Goal: Information Seeking & Learning: Learn about a topic

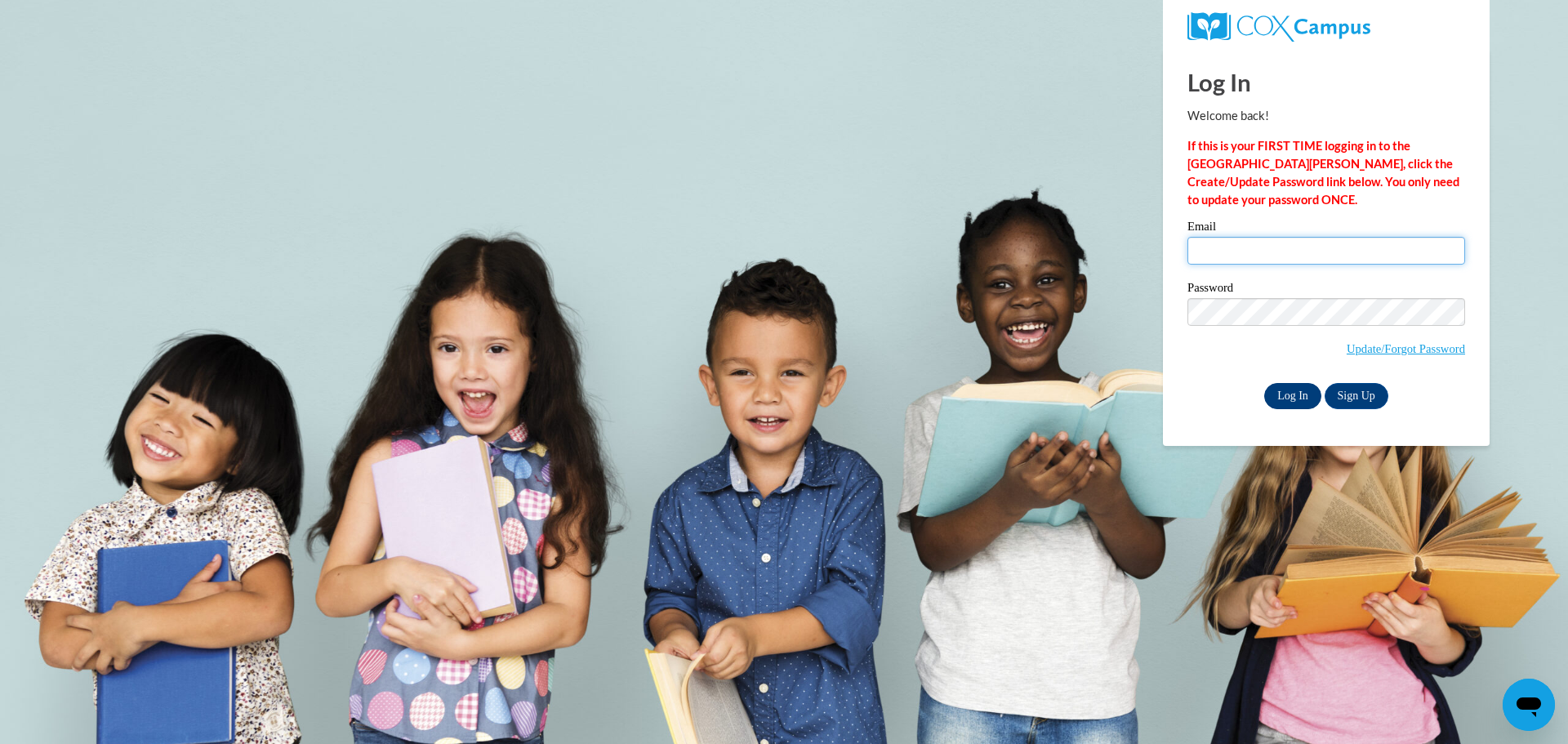
type input "carlabsapp1982@gmail.com"
click at [1277, 394] on input "Log In" at bounding box center [1293, 396] width 57 height 26
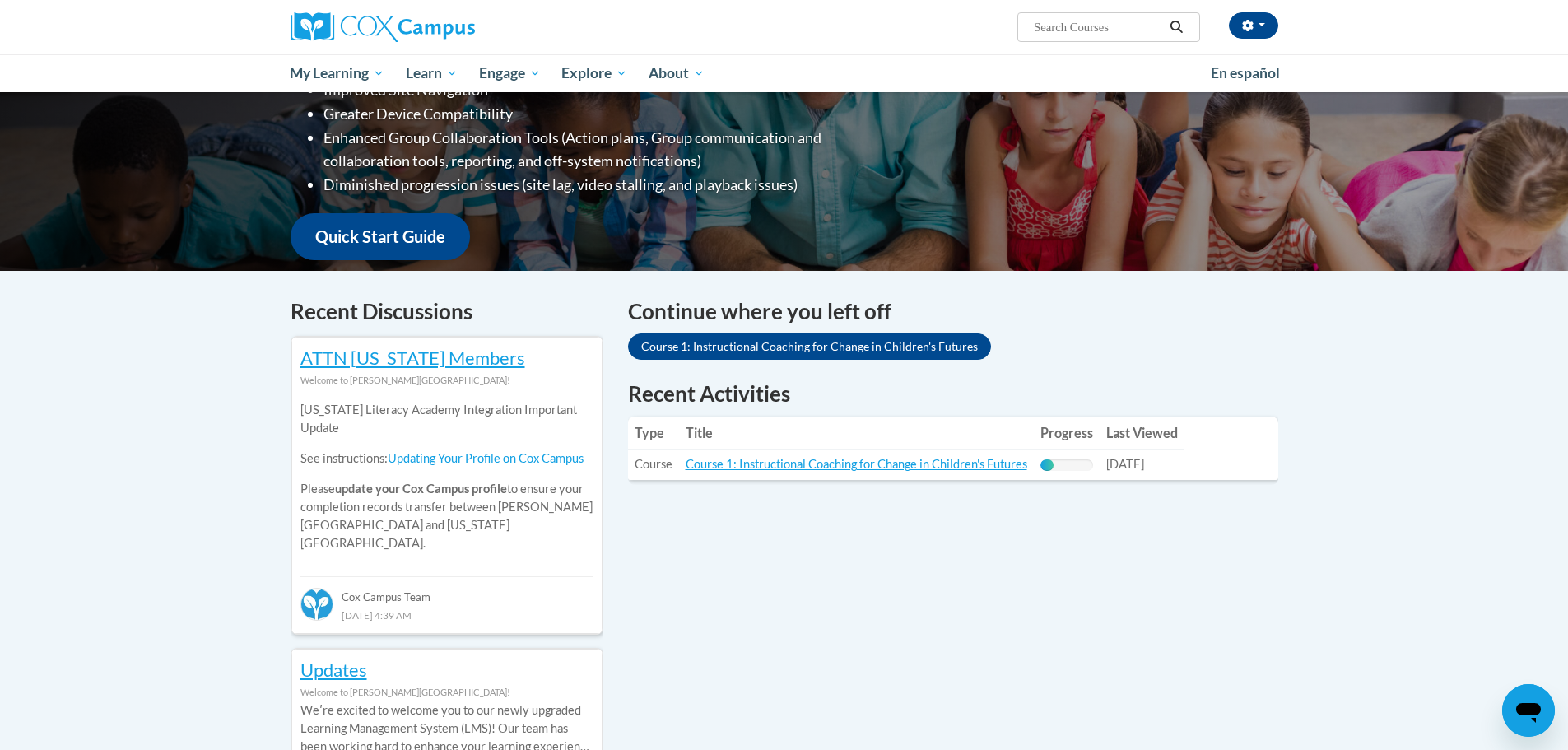
scroll to position [330, 0]
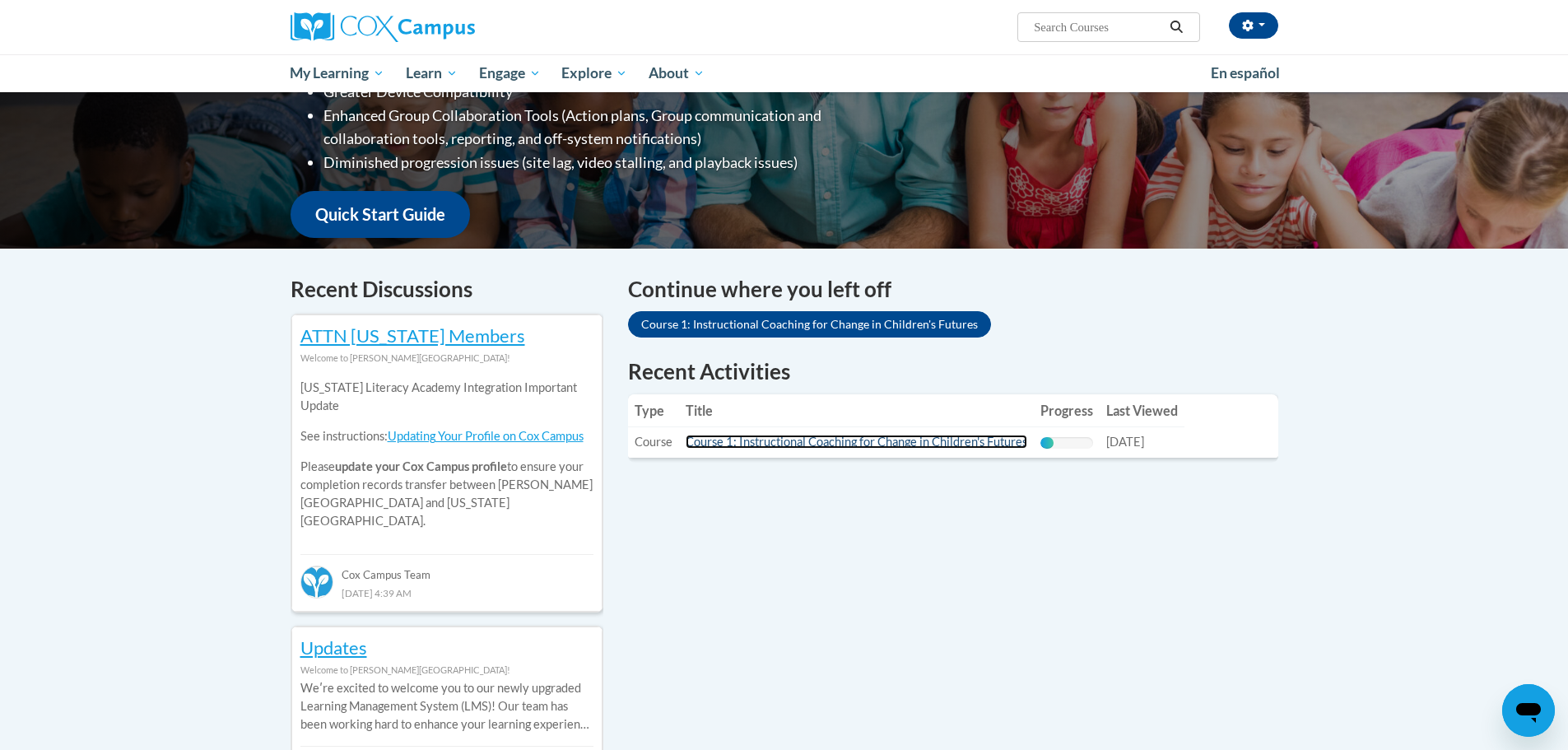
click at [806, 436] on link "Course 1: Instructional Coaching for Change in Children's Futures" at bounding box center [857, 442] width 342 height 14
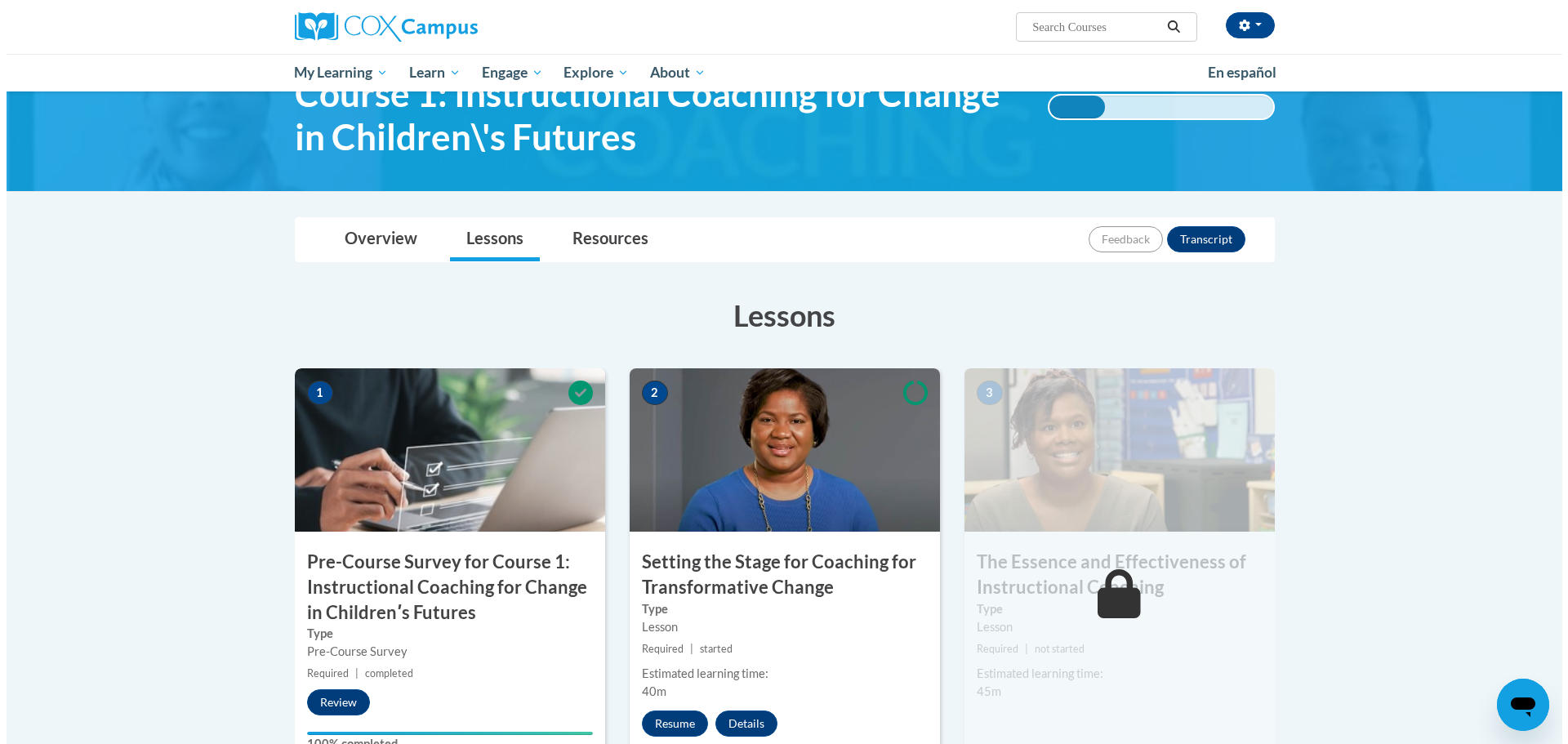
scroll to position [245, 0]
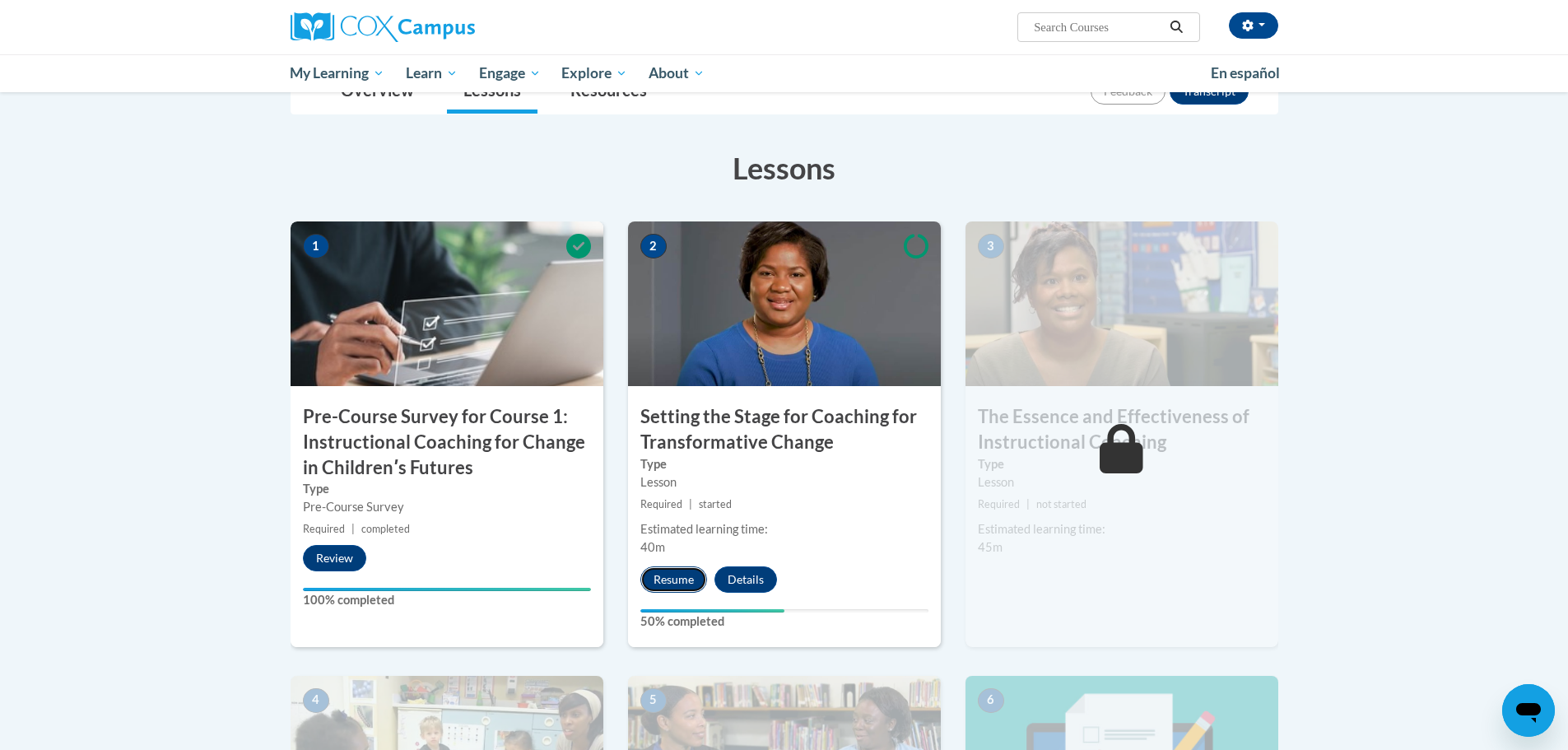
click at [675, 576] on button "Resume" at bounding box center [674, 580] width 66 height 26
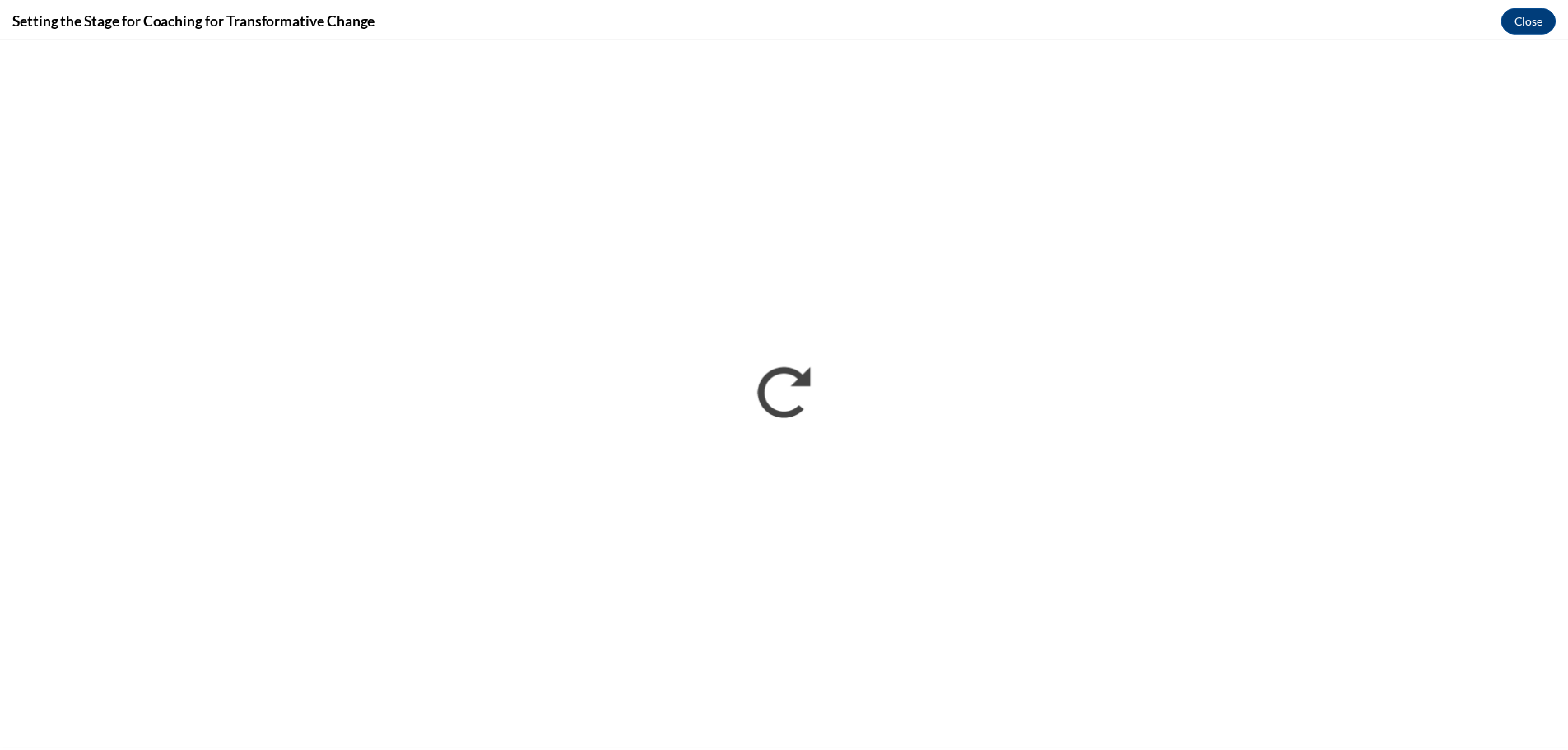
scroll to position [0, 0]
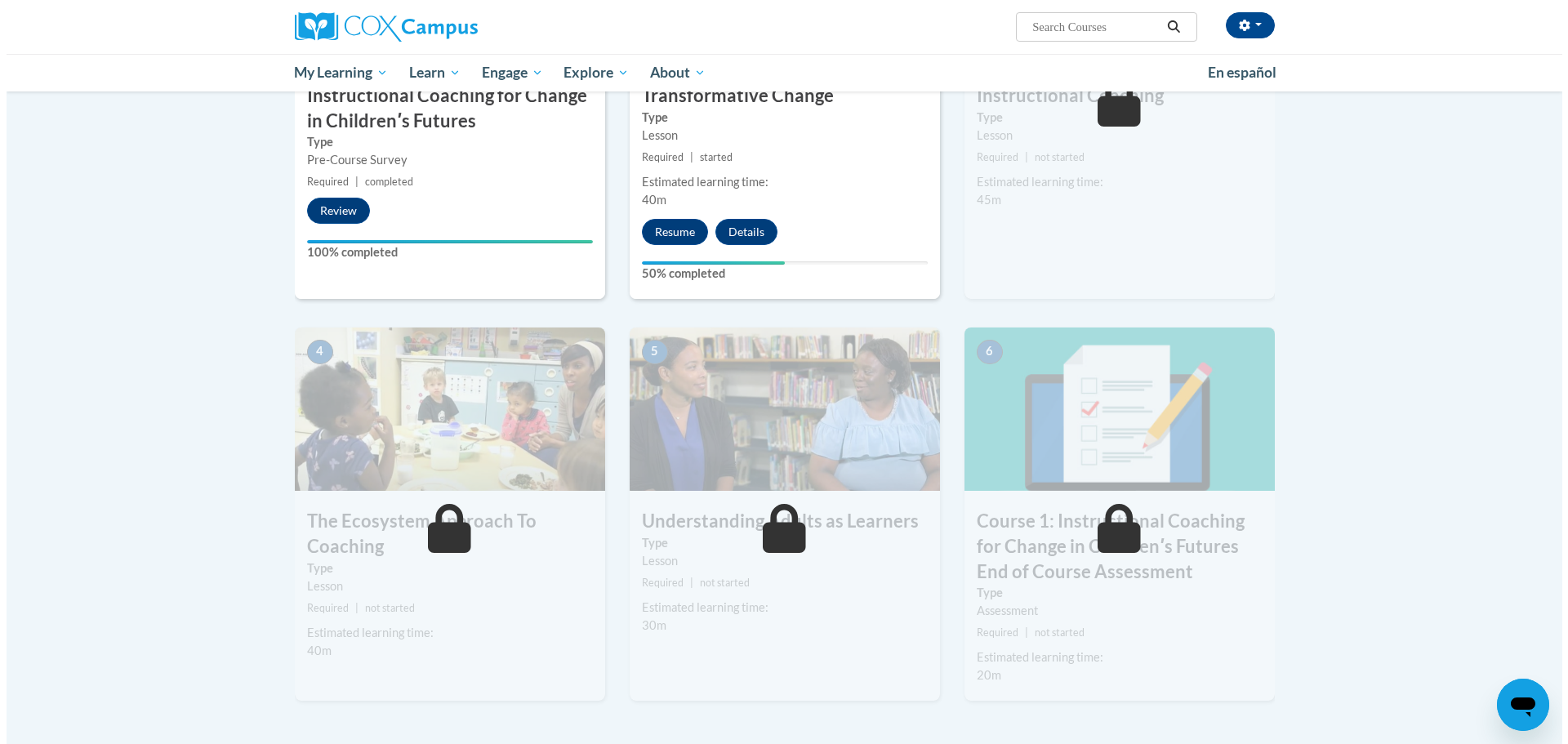
scroll to position [491, 0]
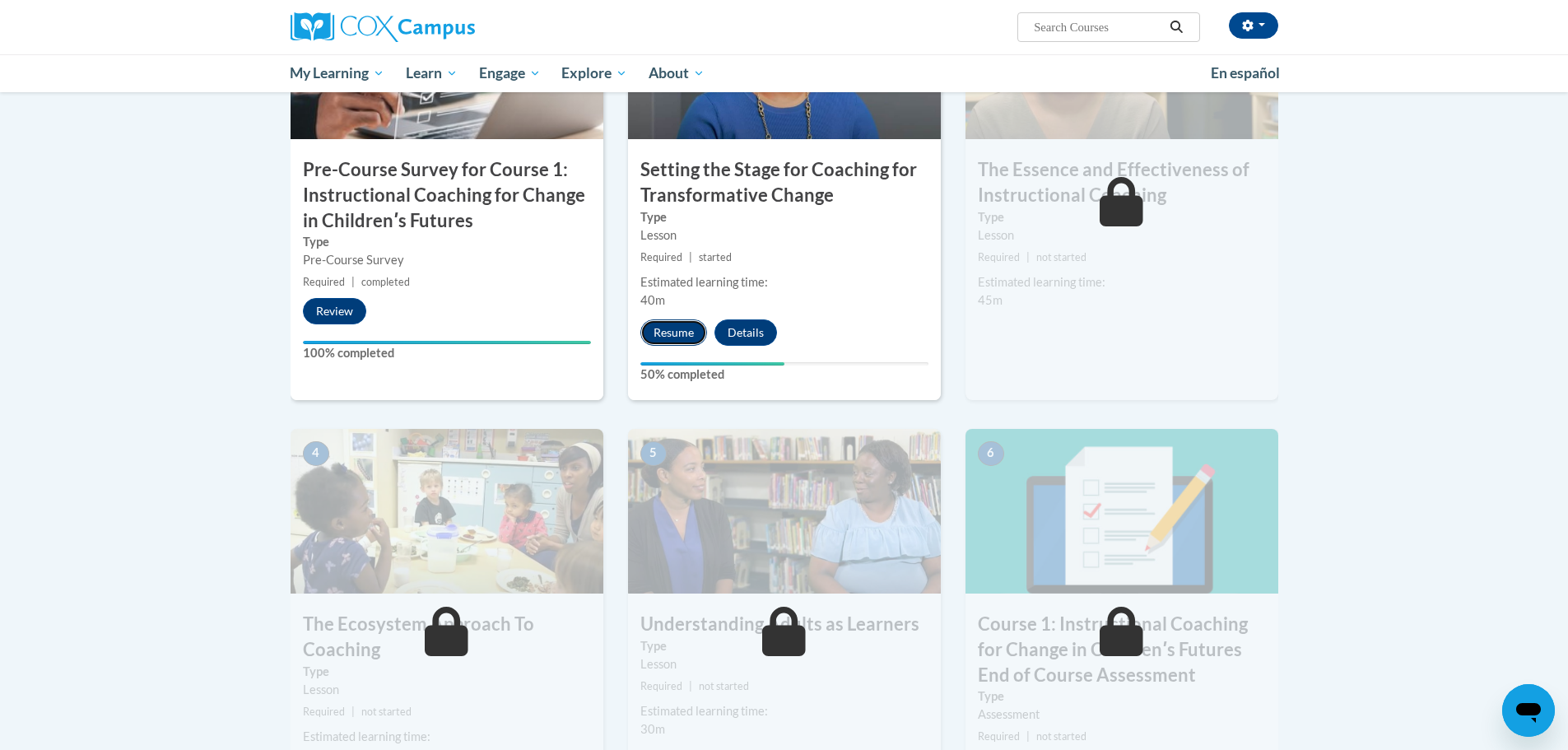
click at [659, 330] on button "Resume" at bounding box center [674, 332] width 66 height 26
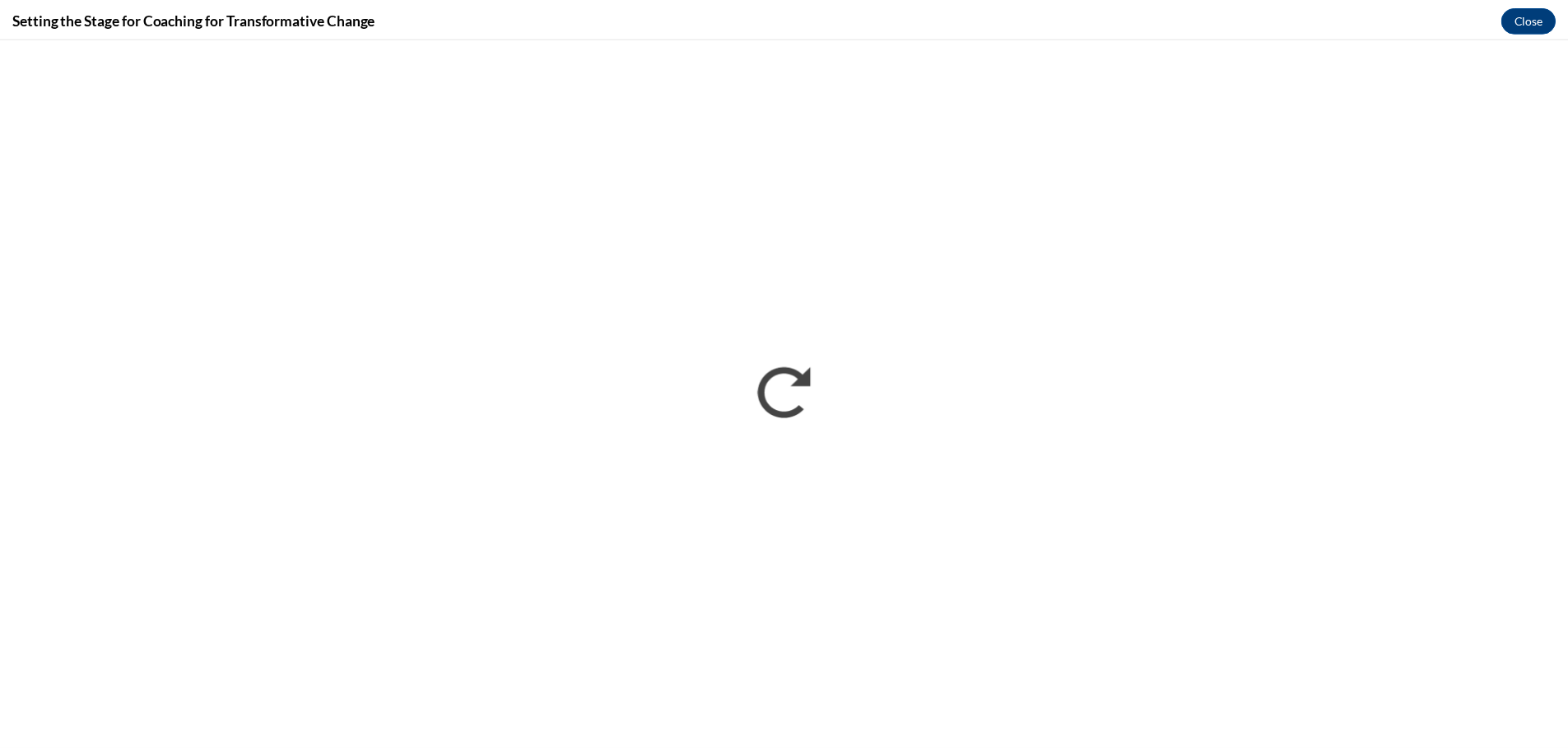
scroll to position [0, 0]
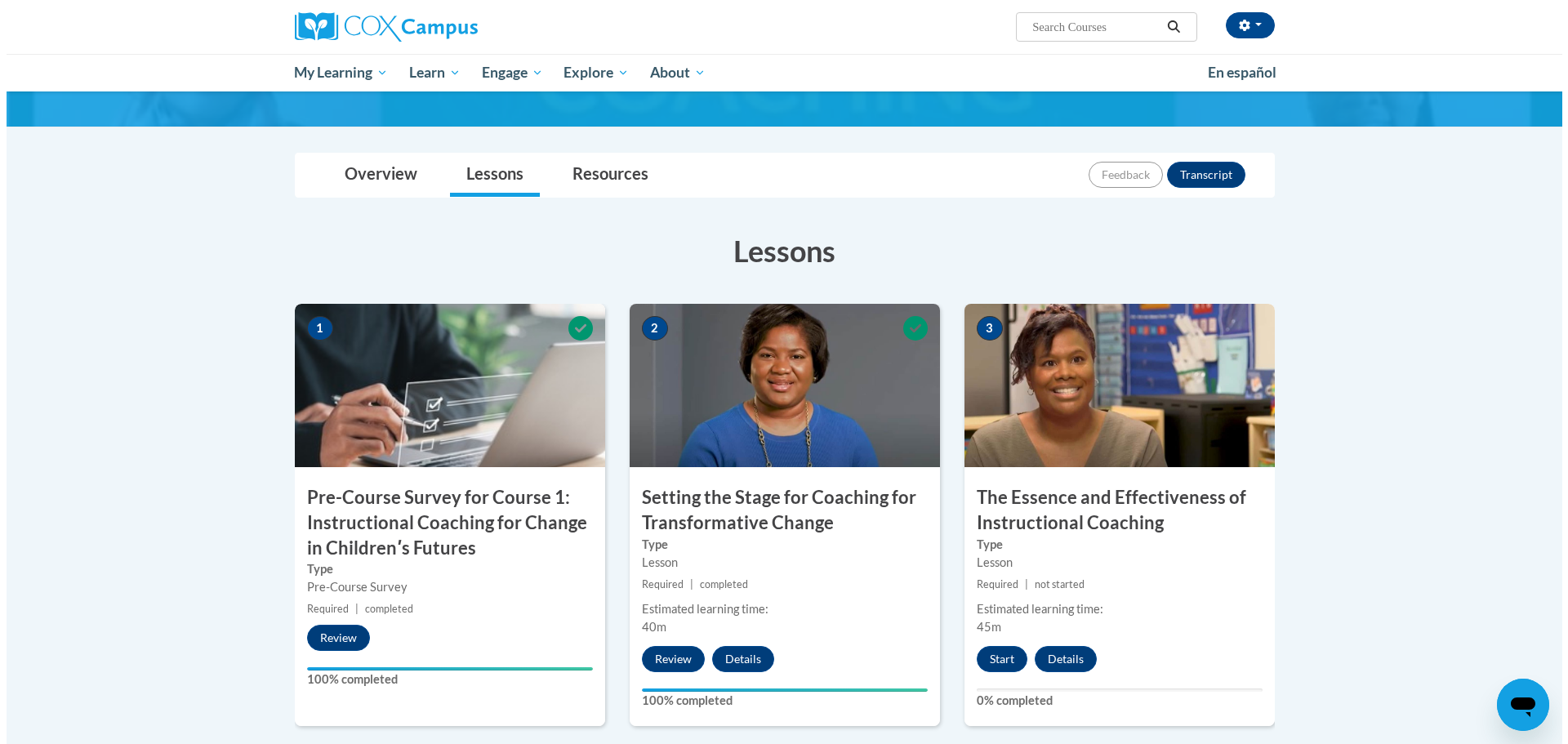
scroll to position [491, 0]
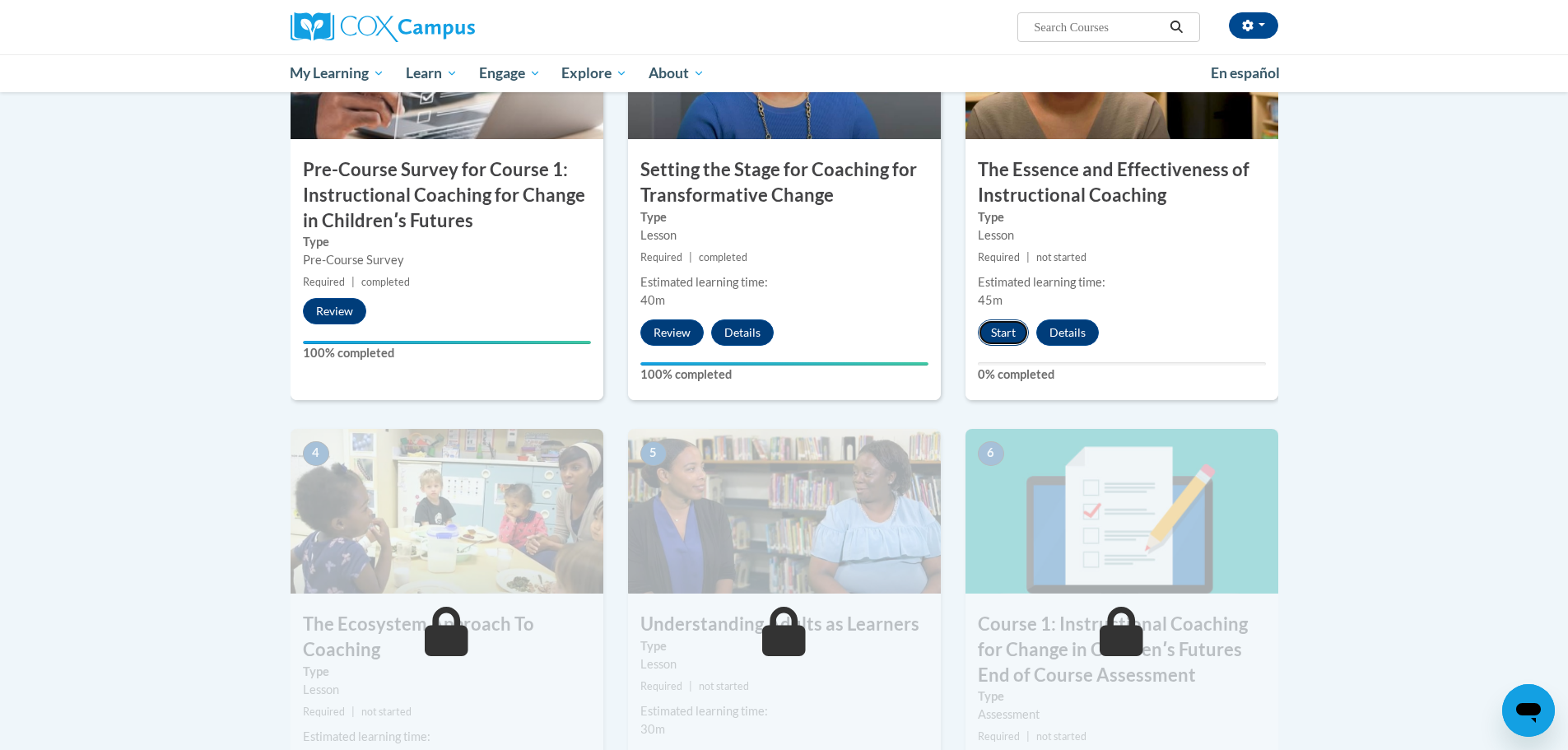
click at [994, 331] on button "Start" at bounding box center [1003, 332] width 51 height 26
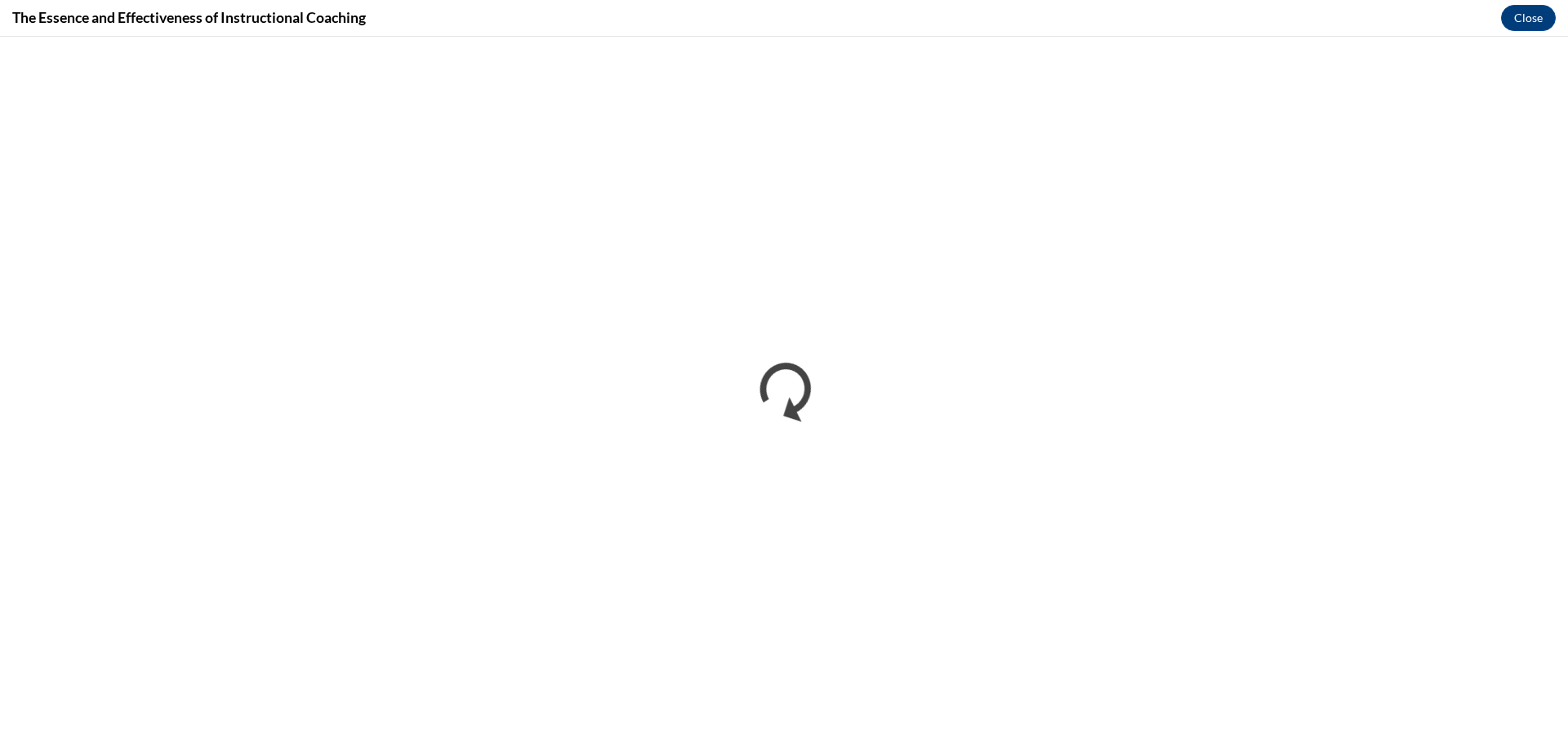
scroll to position [0, 0]
